Goal: Navigation & Orientation: Go to known website

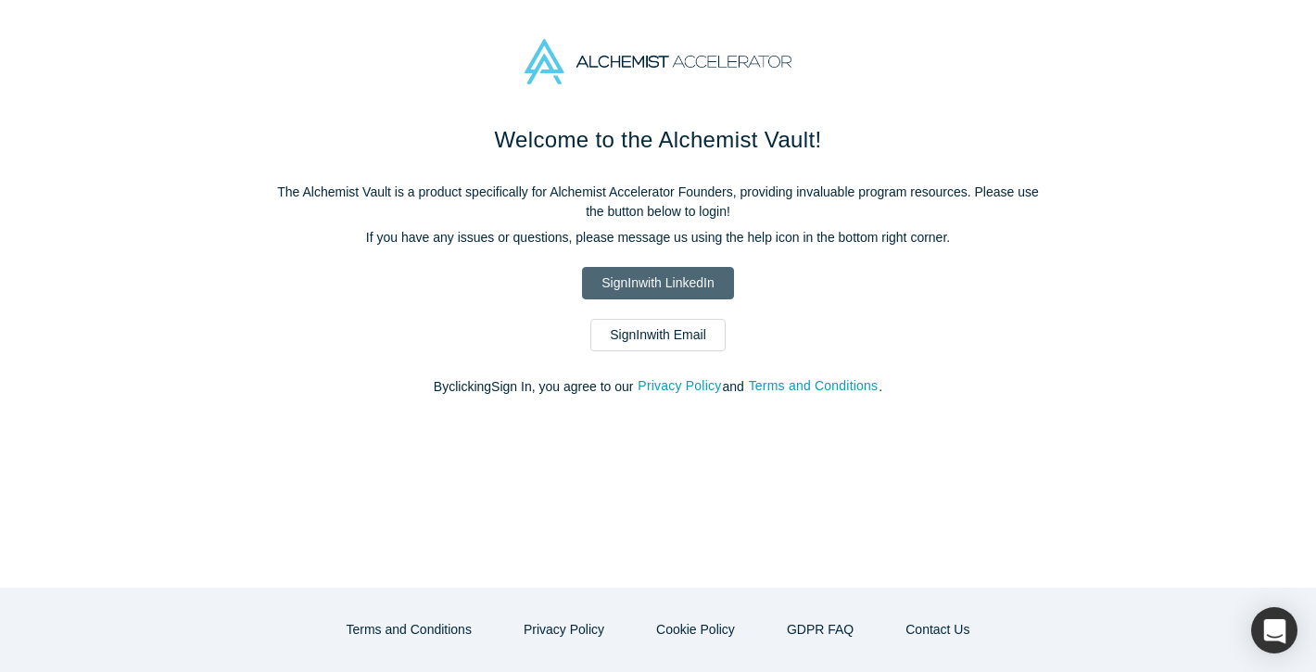
click at [619, 289] on link "Sign In with LinkedIn" at bounding box center [657, 283] width 151 height 32
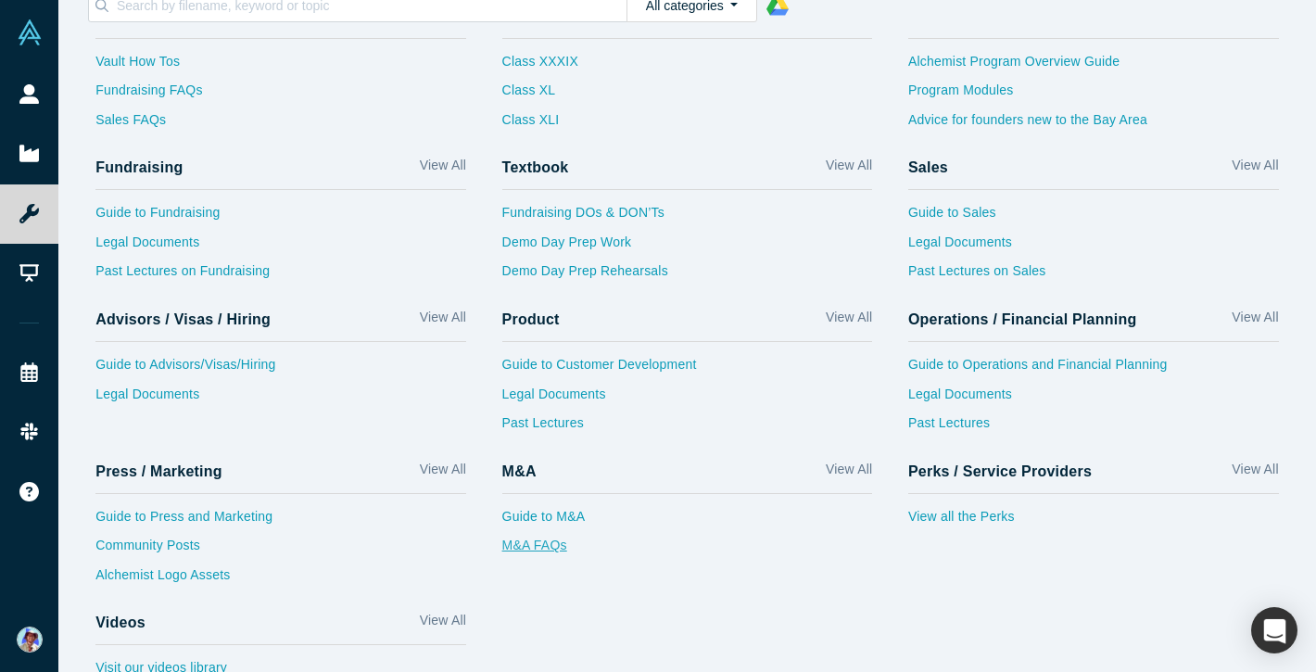
scroll to position [71, 0]
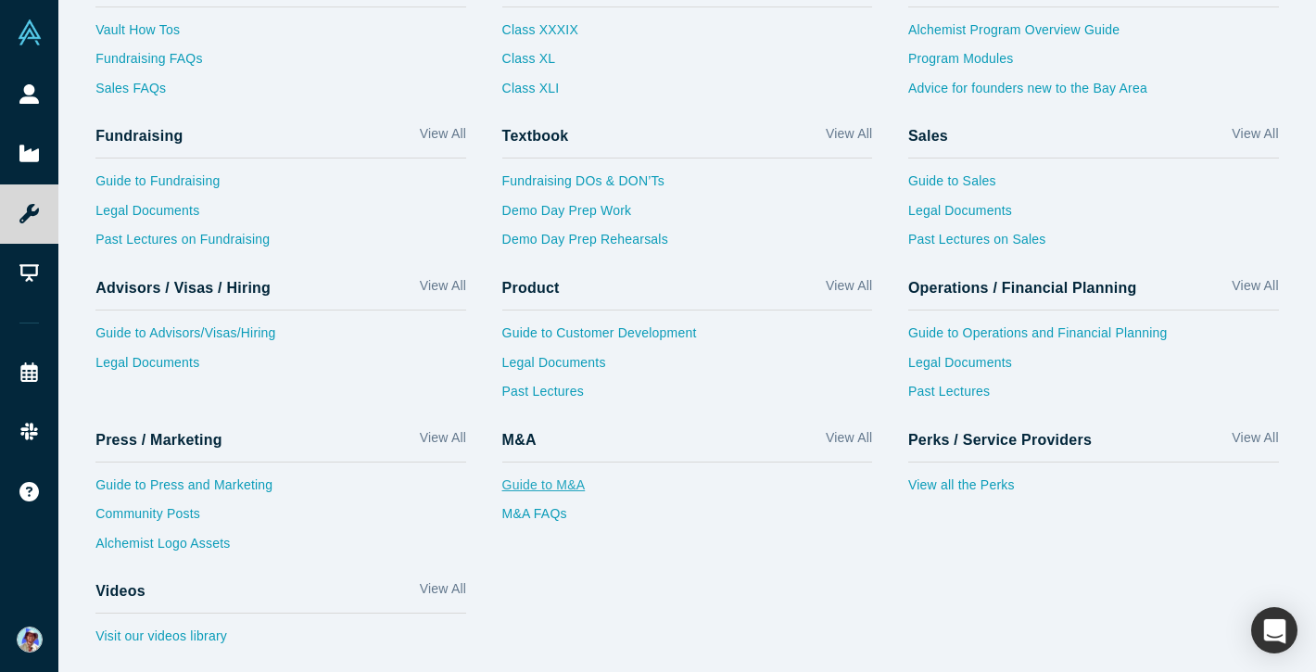
click at [793, 480] on link "Guide to M&A" at bounding box center [687, 491] width 371 height 30
click at [932, 485] on link "View all the Perks" at bounding box center [1093, 491] width 371 height 30
